Goal: Find specific page/section: Find specific page/section

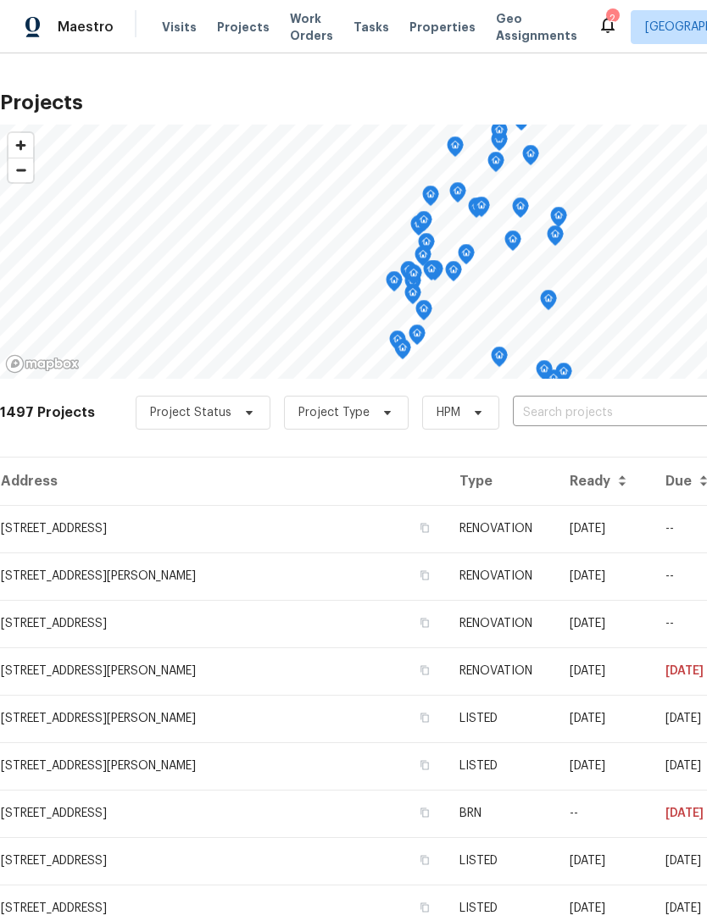
click at [412, 29] on span "Properties" at bounding box center [442, 27] width 66 height 17
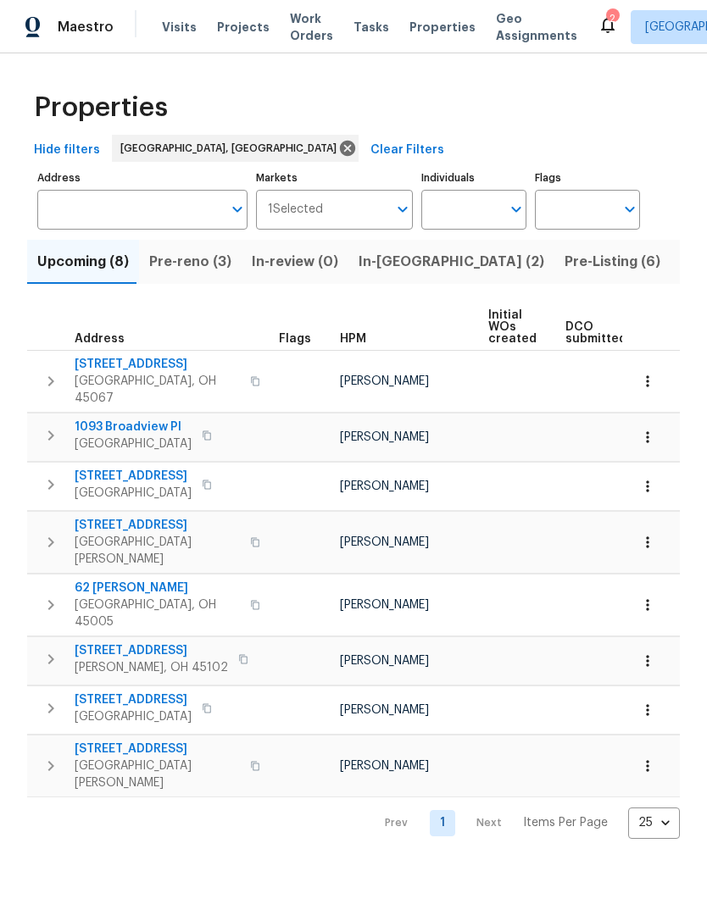
click at [243, 29] on span "Projects" at bounding box center [243, 27] width 53 height 17
